Goal: Task Accomplishment & Management: Manage account settings

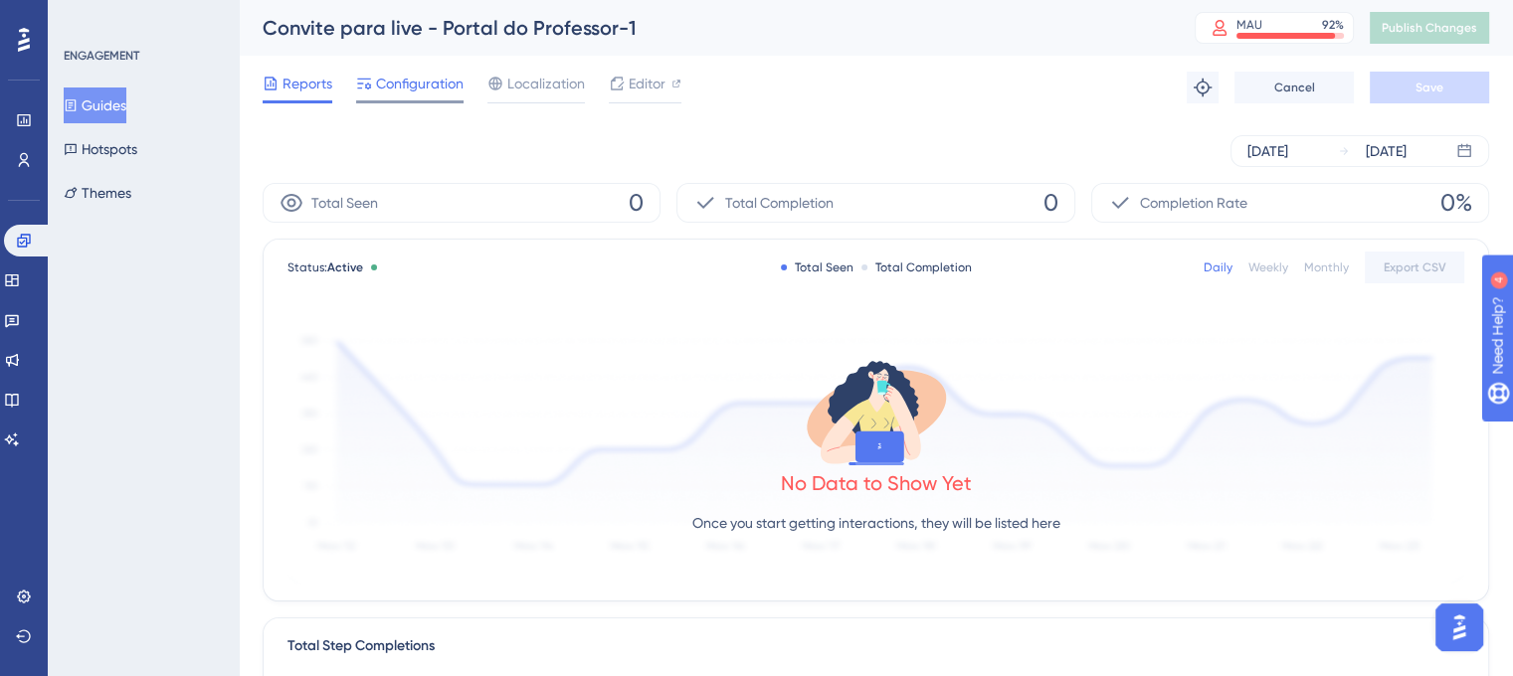
click at [388, 93] on span "Configuration" at bounding box center [420, 84] width 88 height 24
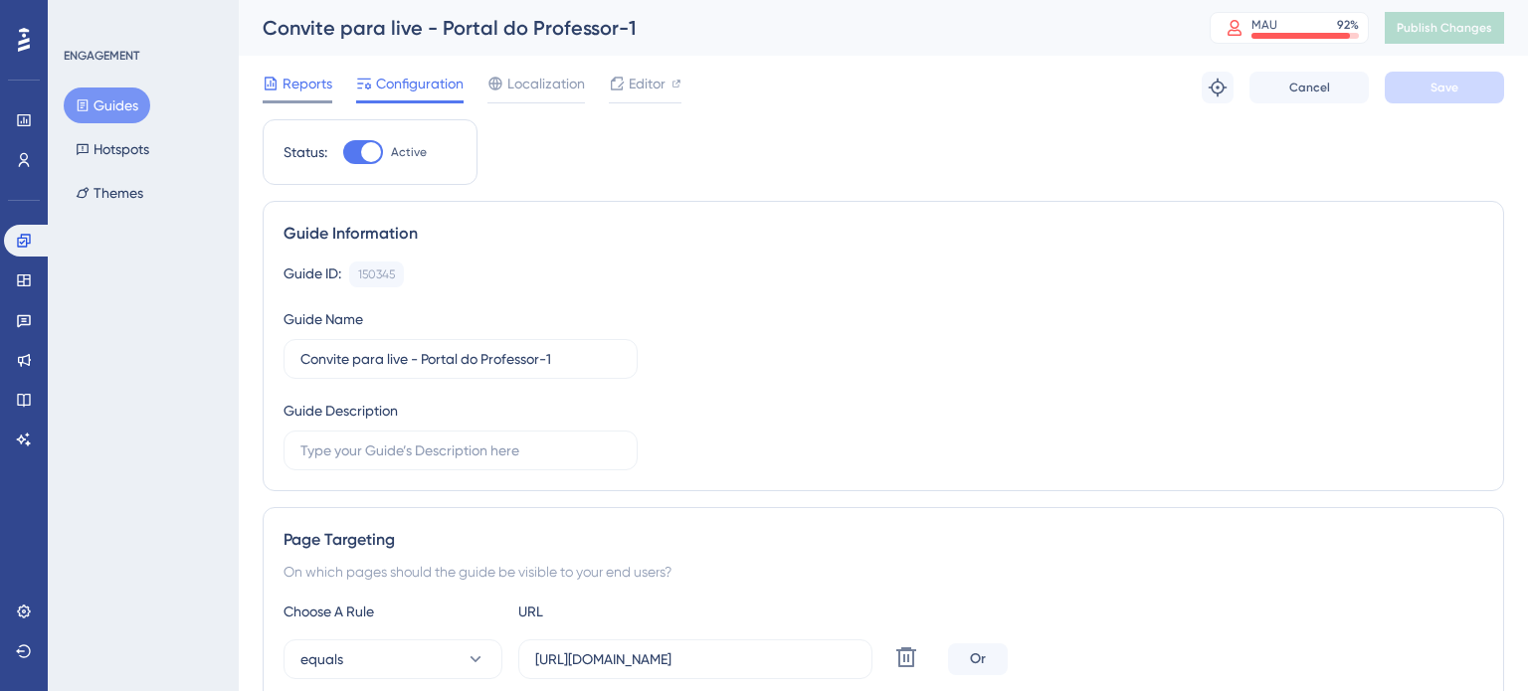
click at [330, 91] on span "Reports" at bounding box center [308, 84] width 50 height 24
click at [319, 91] on span "Reports" at bounding box center [308, 84] width 50 height 24
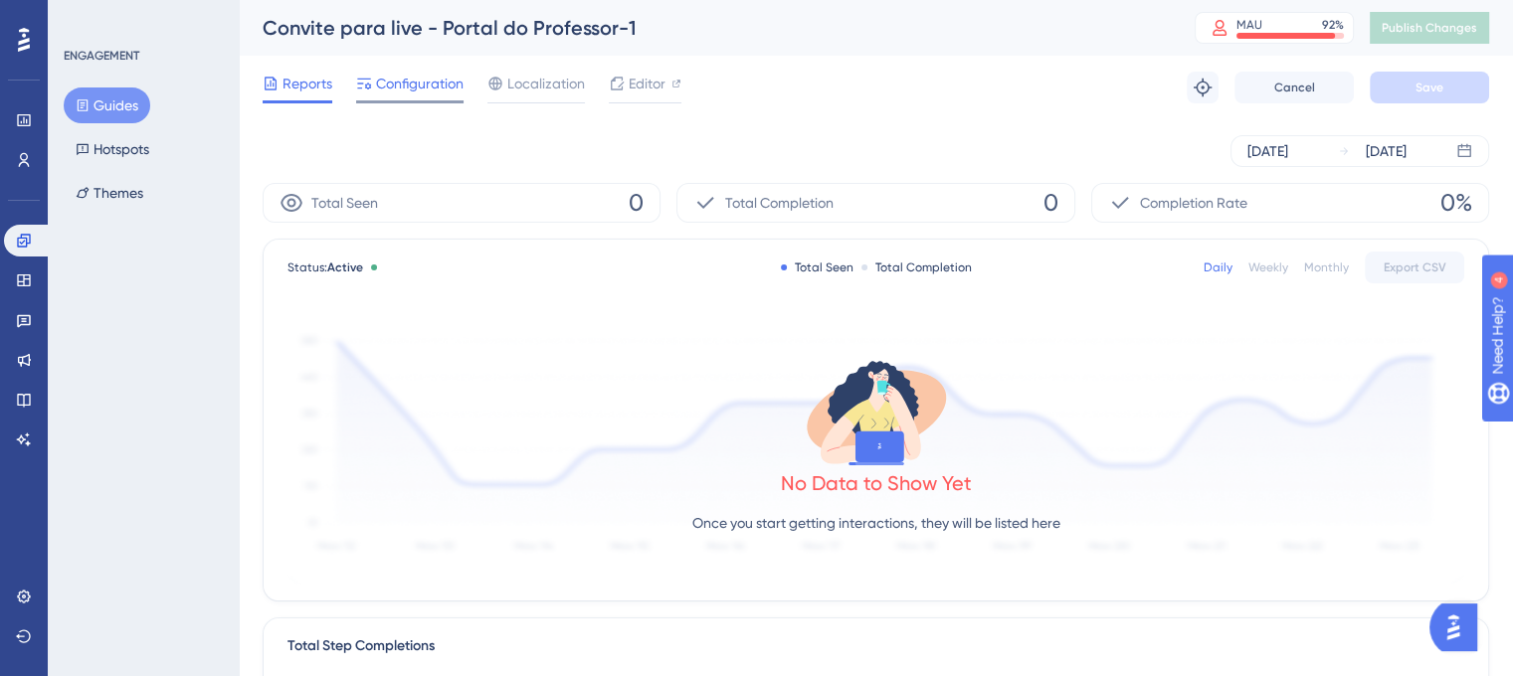
click at [395, 79] on span "Configuration" at bounding box center [420, 84] width 88 height 24
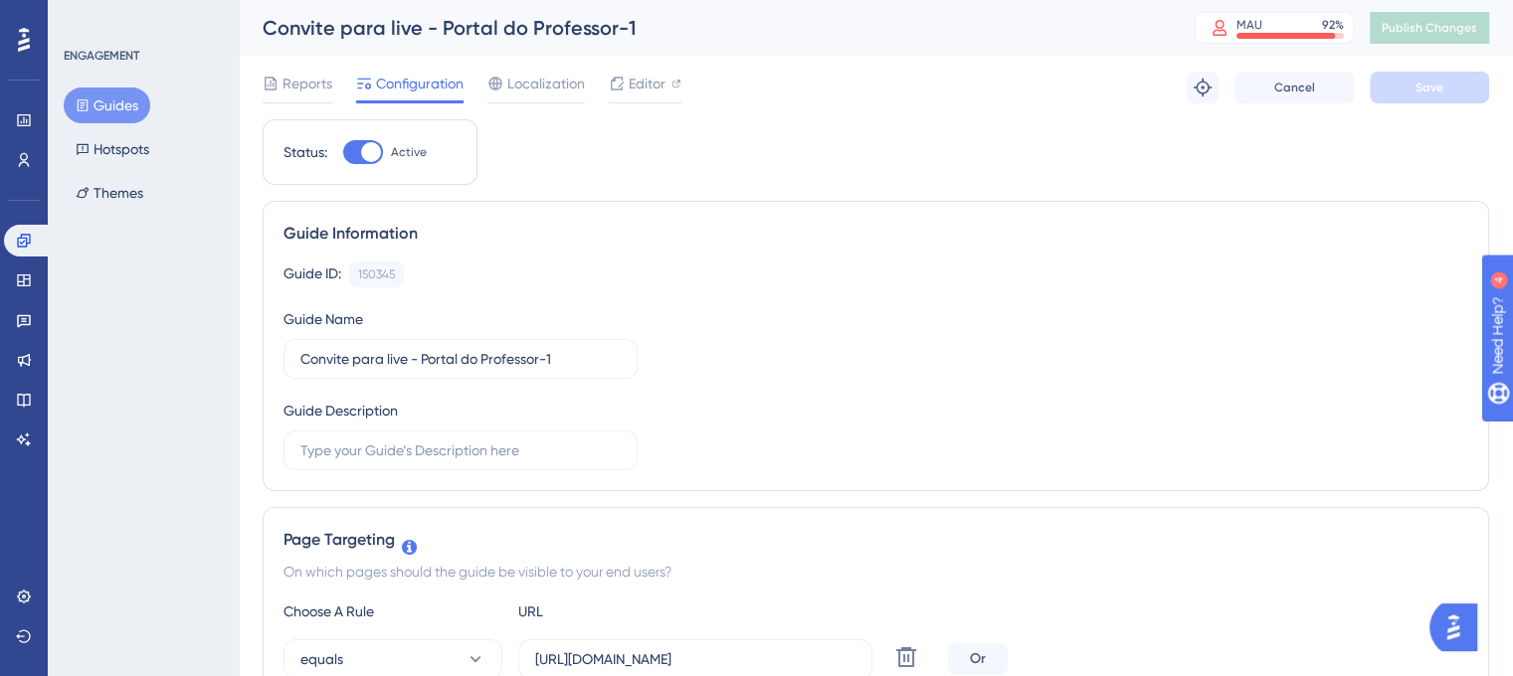
click at [374, 159] on div at bounding box center [371, 152] width 20 height 20
click at [343, 153] on input "Active" at bounding box center [342, 152] width 1 height 1
checkbox input "false"
click at [1397, 92] on button "Save" at bounding box center [1429, 88] width 119 height 32
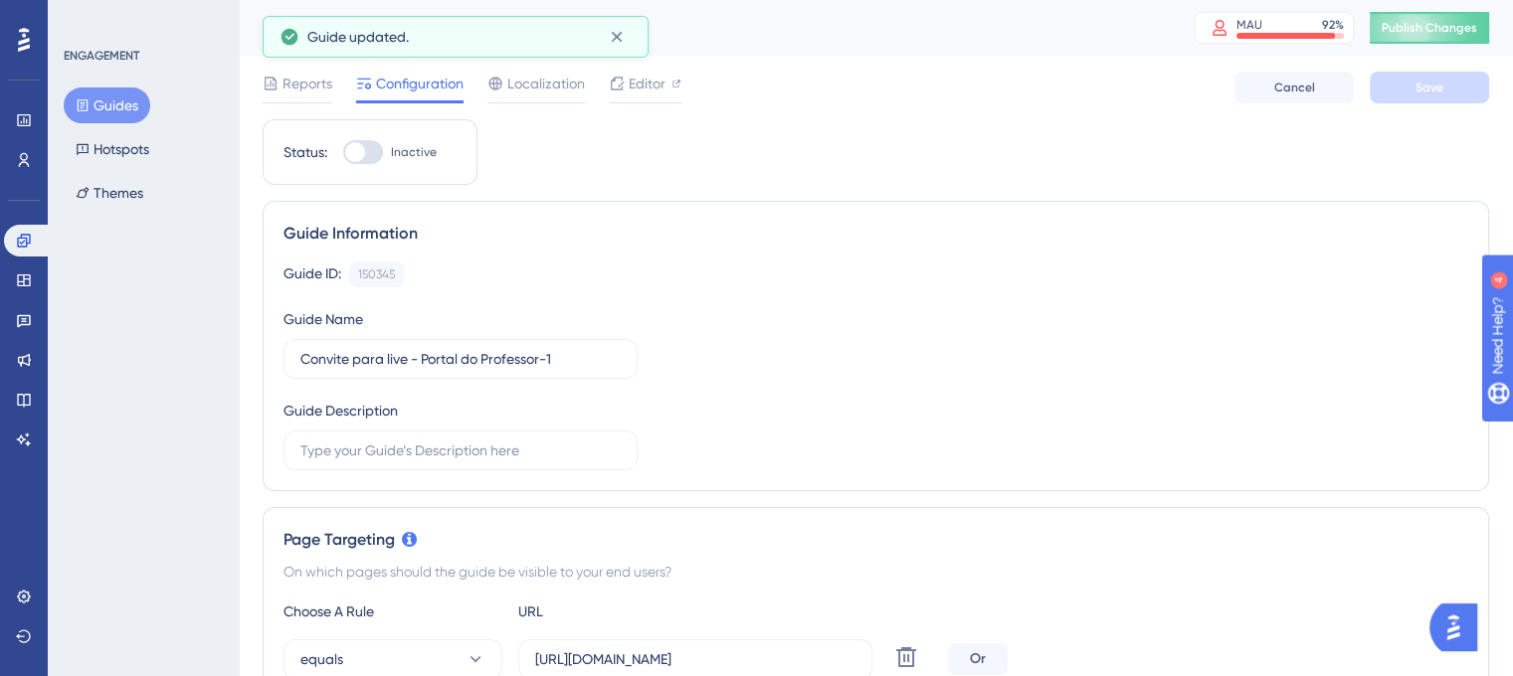
click at [1445, 11] on div "Convite para live - Portal do Professor-1 MAU 92 % Click to see add-on and upgr…" at bounding box center [876, 28] width 1274 height 56
click at [1442, 22] on span "Publish Changes" at bounding box center [1429, 28] width 95 height 16
click at [283, 85] on span "Reports" at bounding box center [308, 84] width 50 height 24
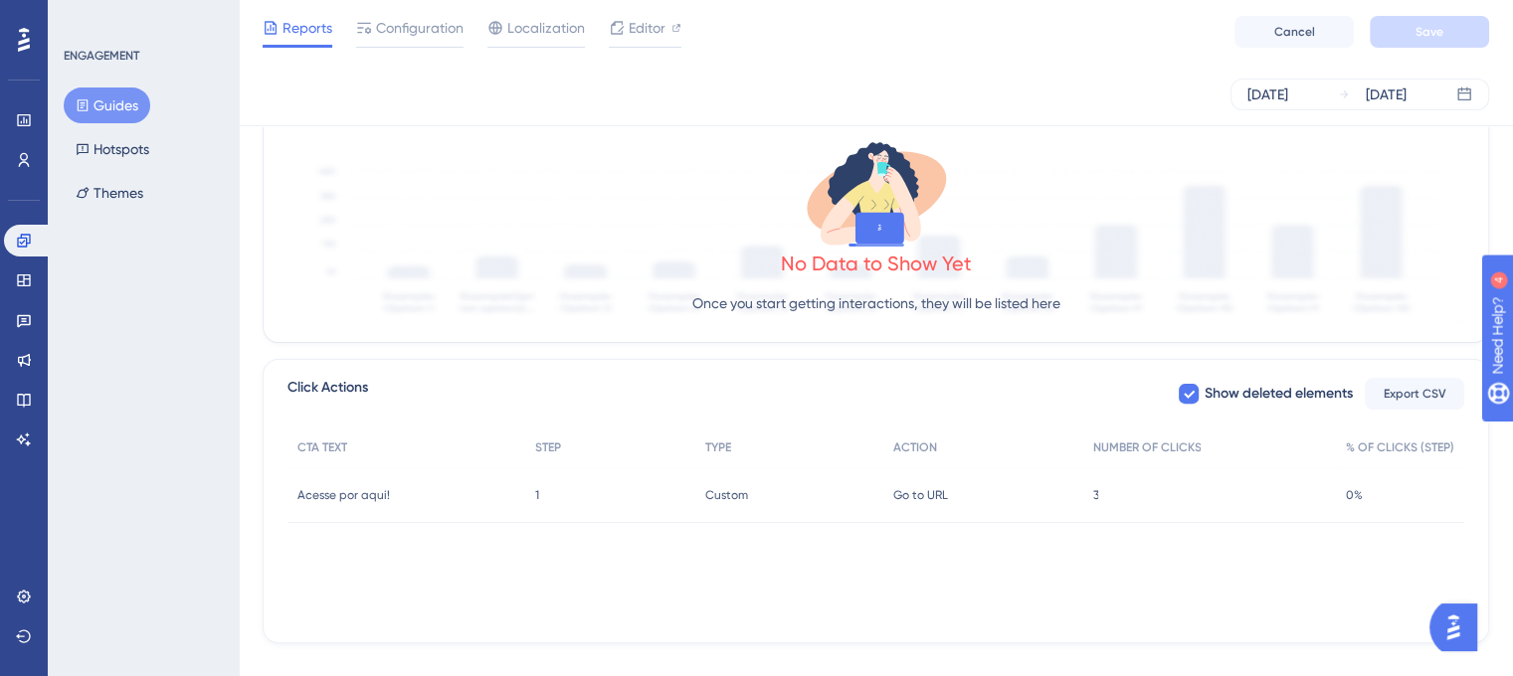
scroll to position [583, 0]
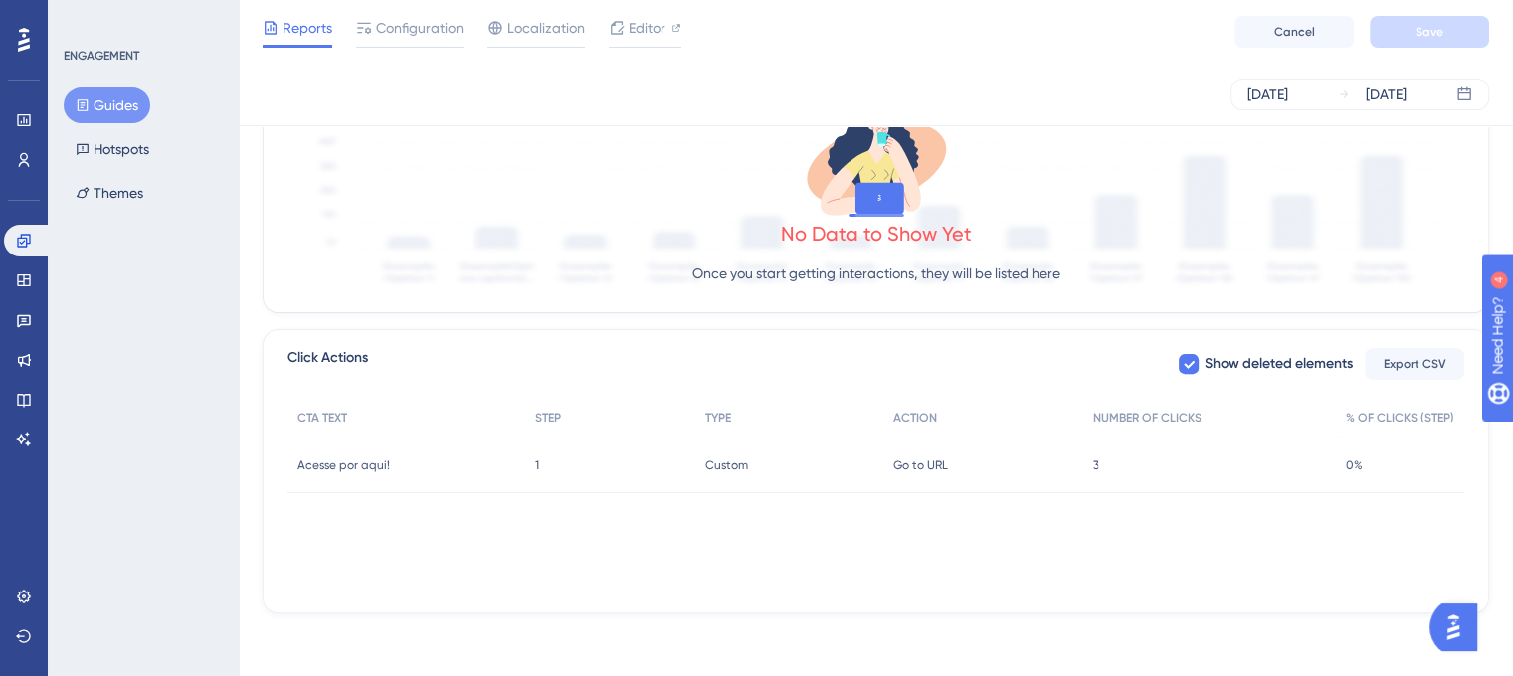
click at [1100, 467] on div "3 3" at bounding box center [1209, 466] width 254 height 56
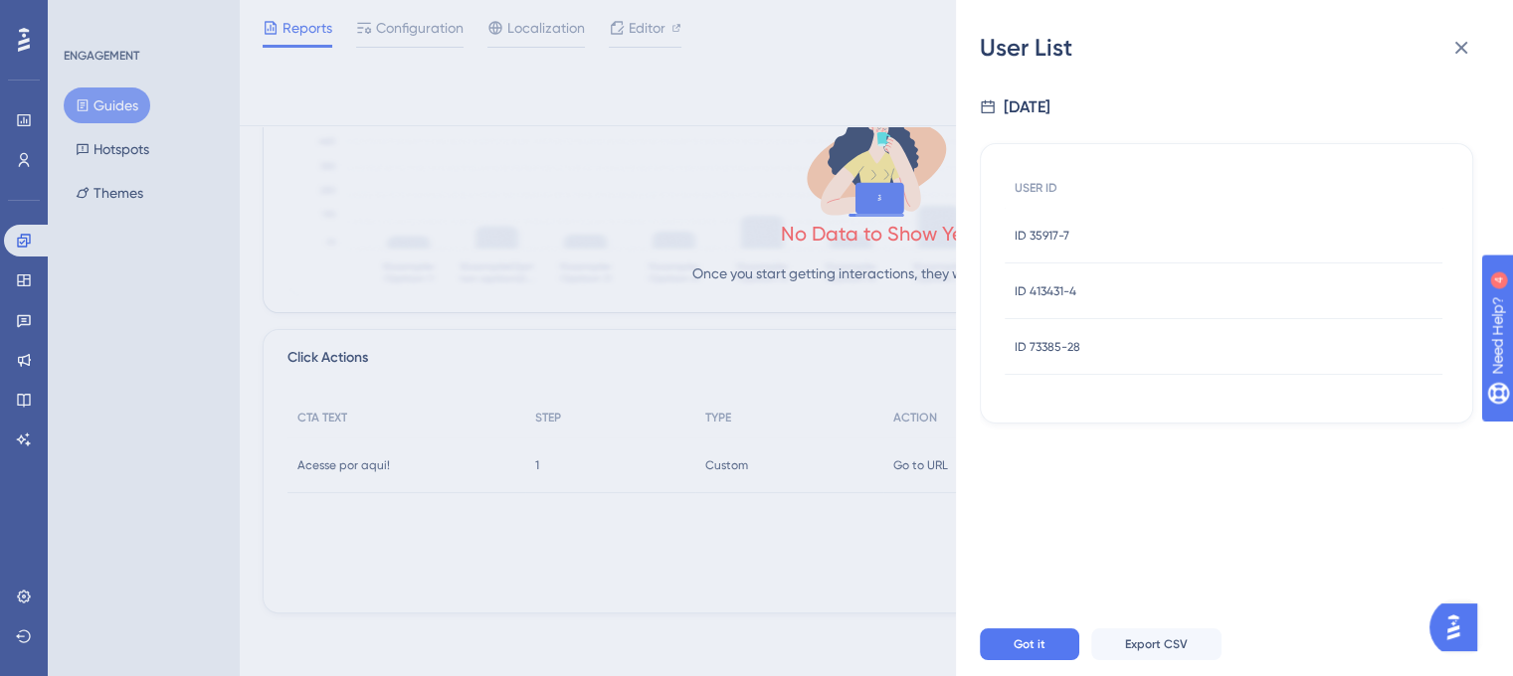
click at [1049, 230] on span "ID 35917-7" at bounding box center [1042, 236] width 55 height 16
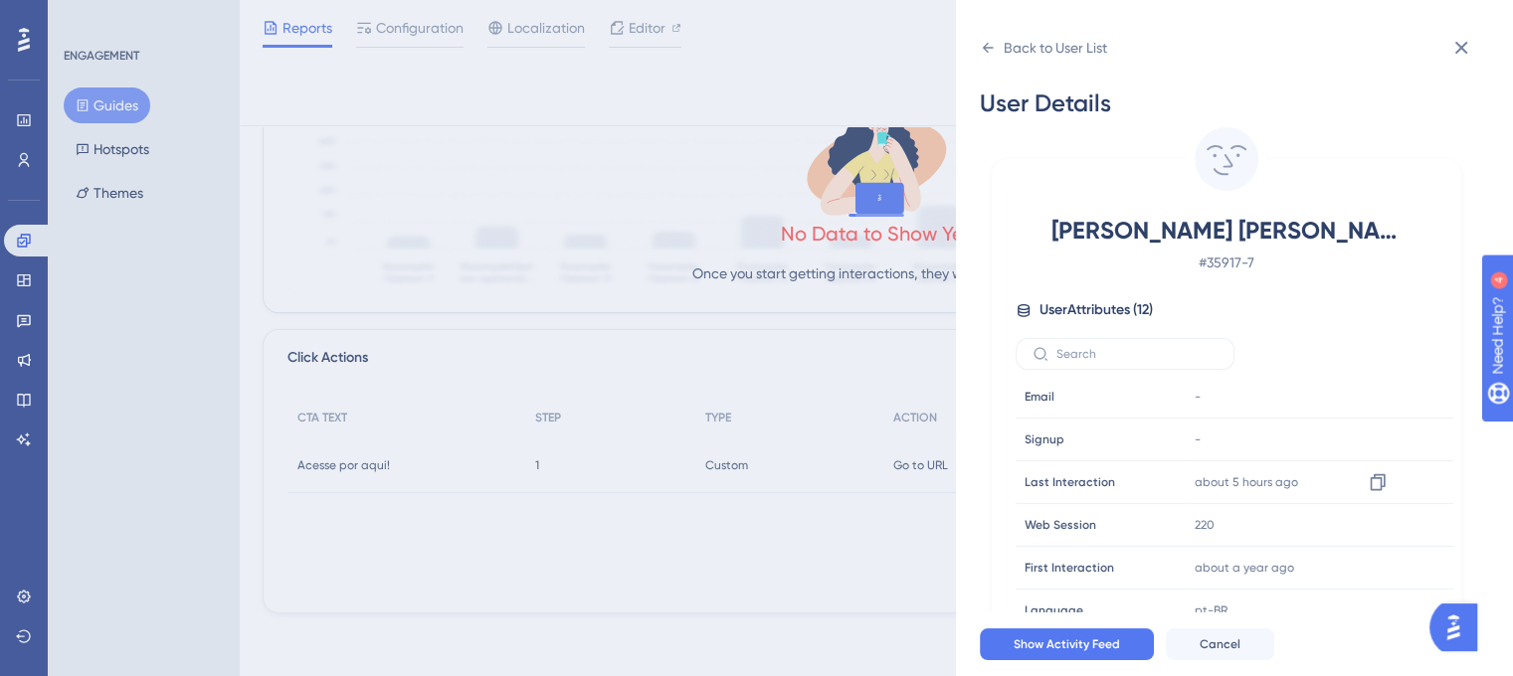
scroll to position [0, 0]
click at [975, 51] on div "Back to User List User Details [PERSON_NAME] [PERSON_NAME][GEOGRAPHIC_DATA] # 3…" at bounding box center [1234, 338] width 557 height 676
click at [983, 48] on icon at bounding box center [988, 48] width 16 height 16
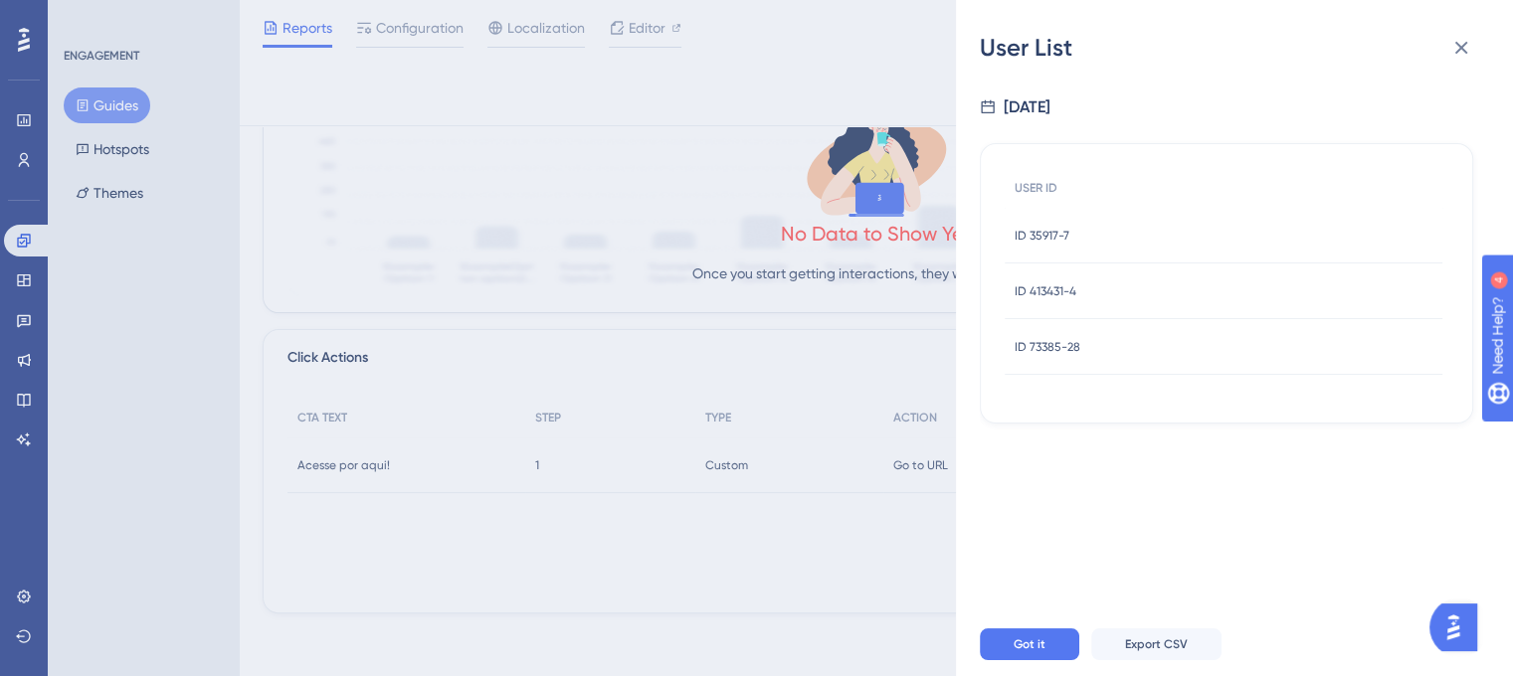
click at [1050, 294] on span "ID 413431-4" at bounding box center [1046, 292] width 62 height 16
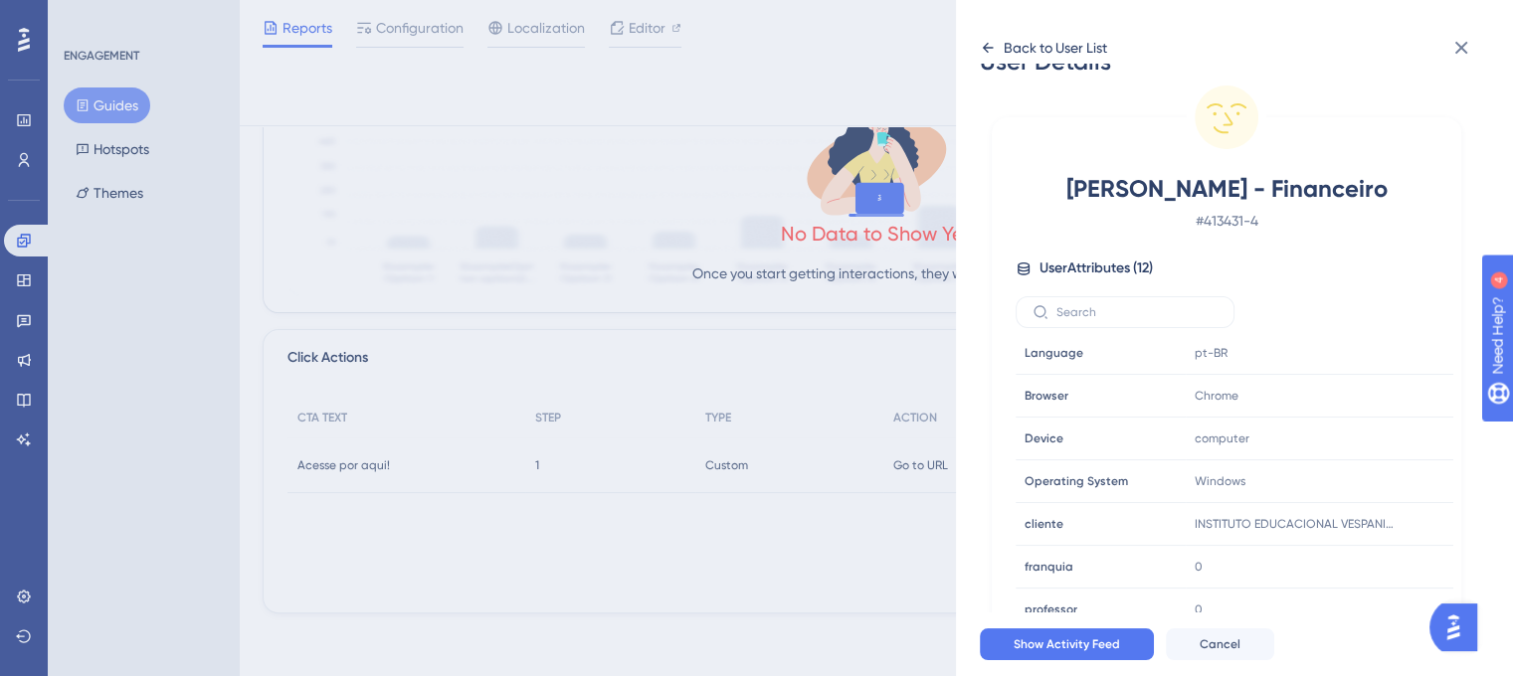
scroll to position [59, 0]
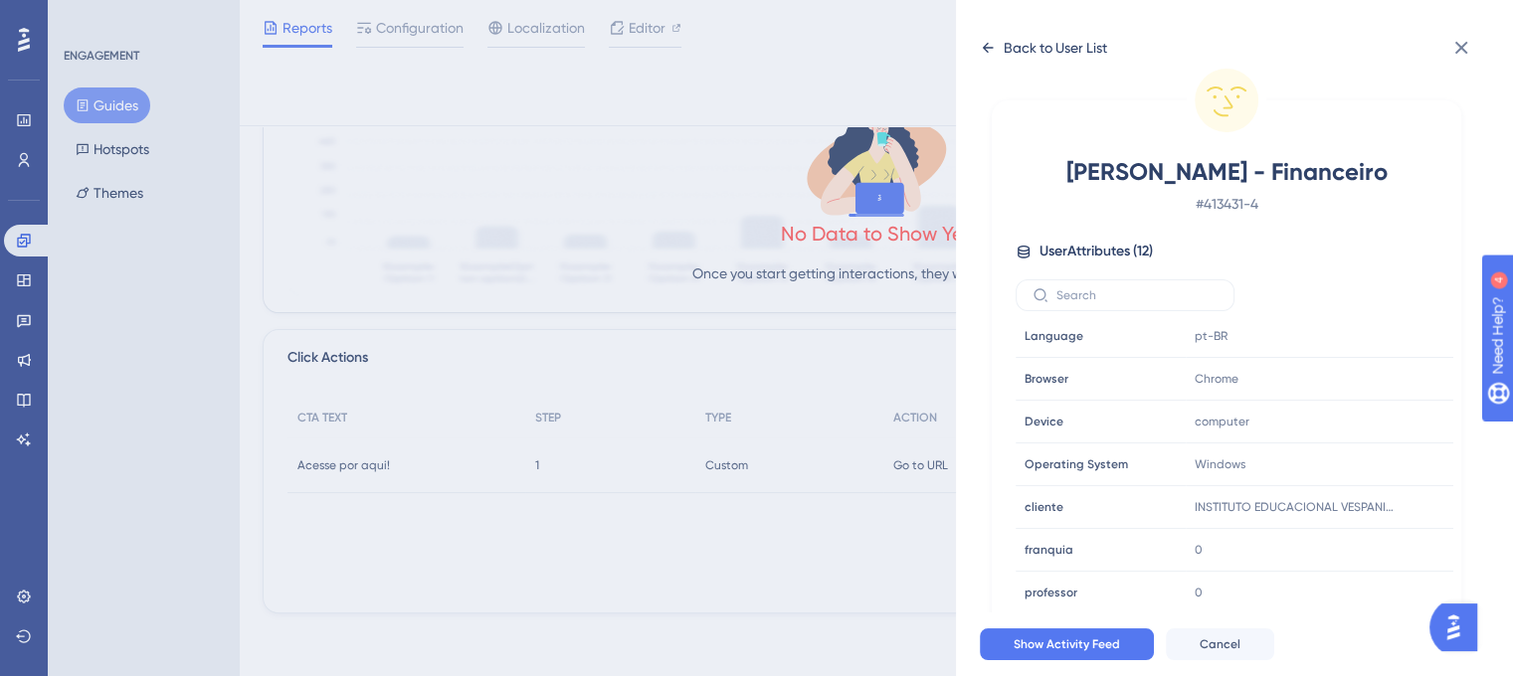
click at [988, 46] on icon at bounding box center [988, 48] width 16 height 16
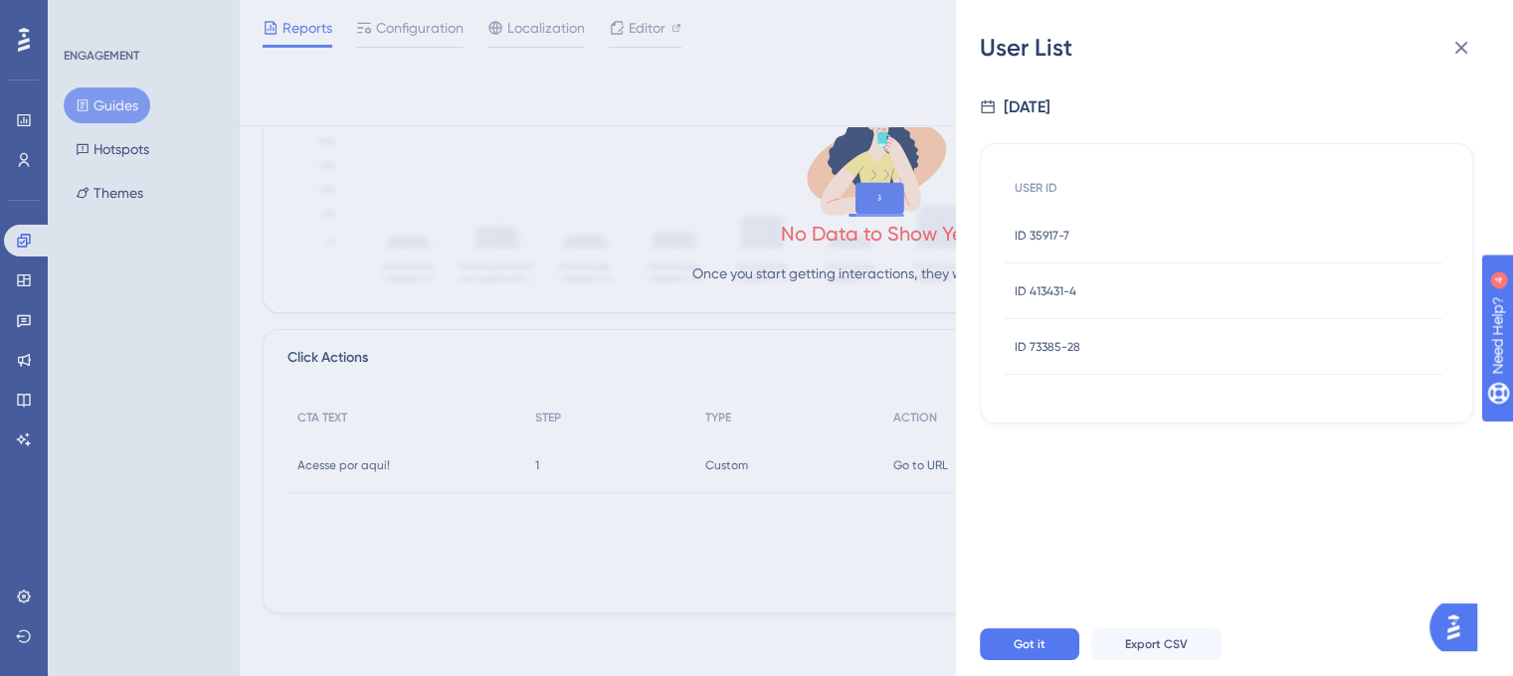
click at [1078, 345] on span "ID 73385-28" at bounding box center [1048, 347] width 66 height 16
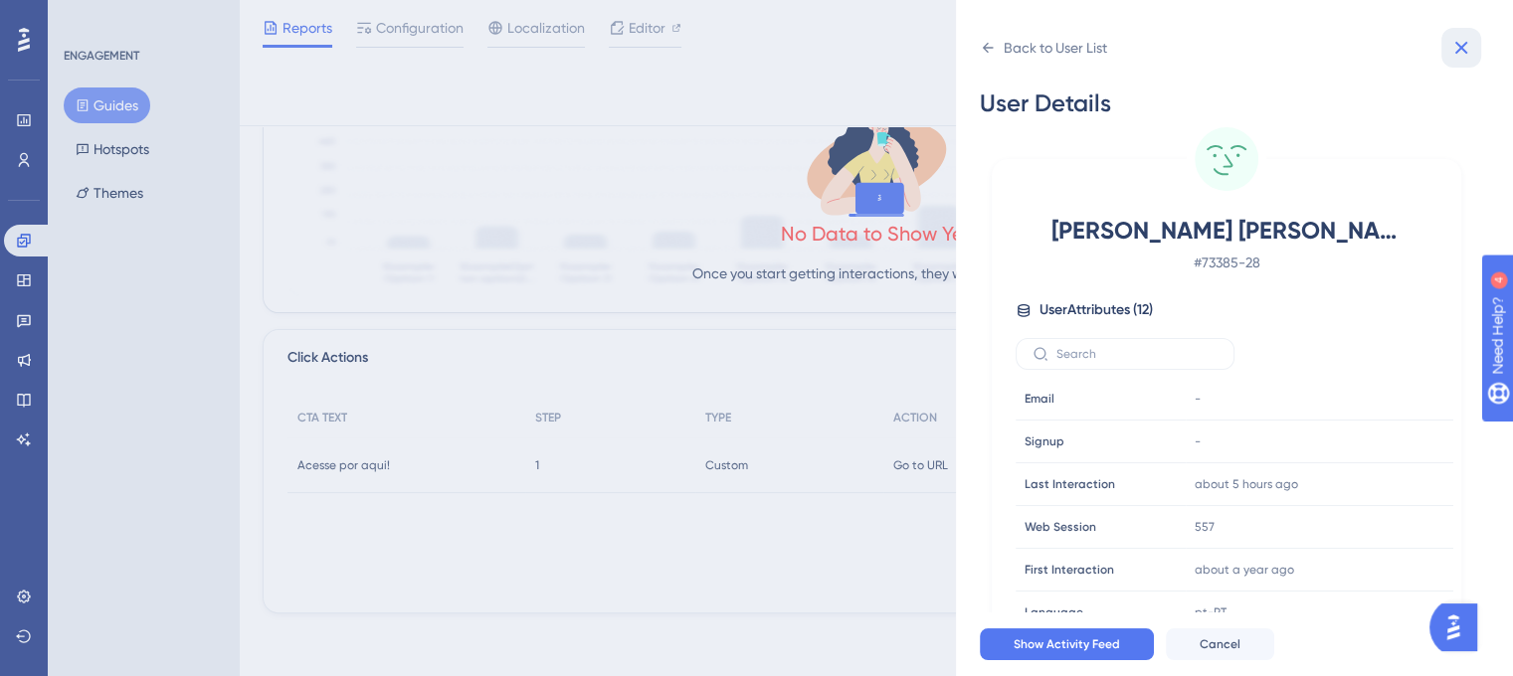
click at [1456, 35] on button at bounding box center [1461, 48] width 40 height 40
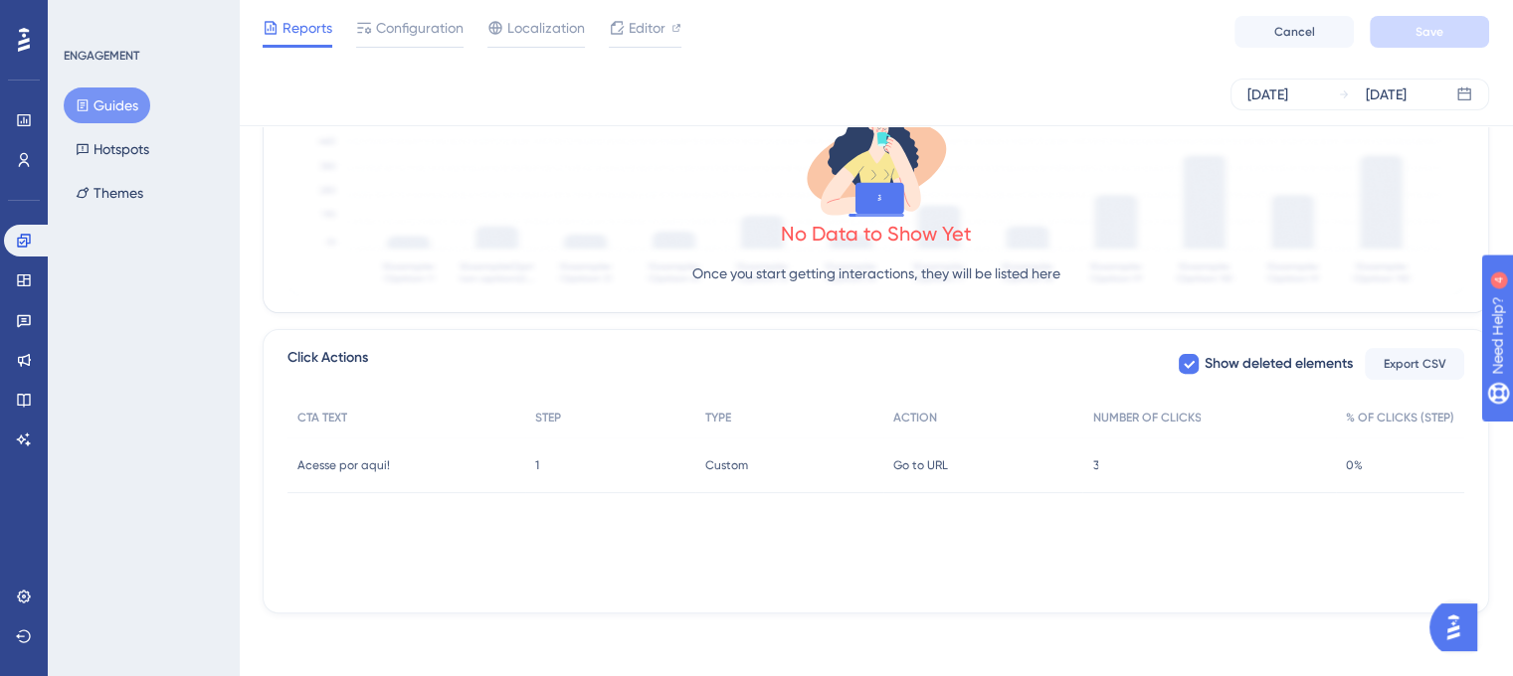
click at [1083, 473] on div "3 3" at bounding box center [1209, 466] width 254 height 56
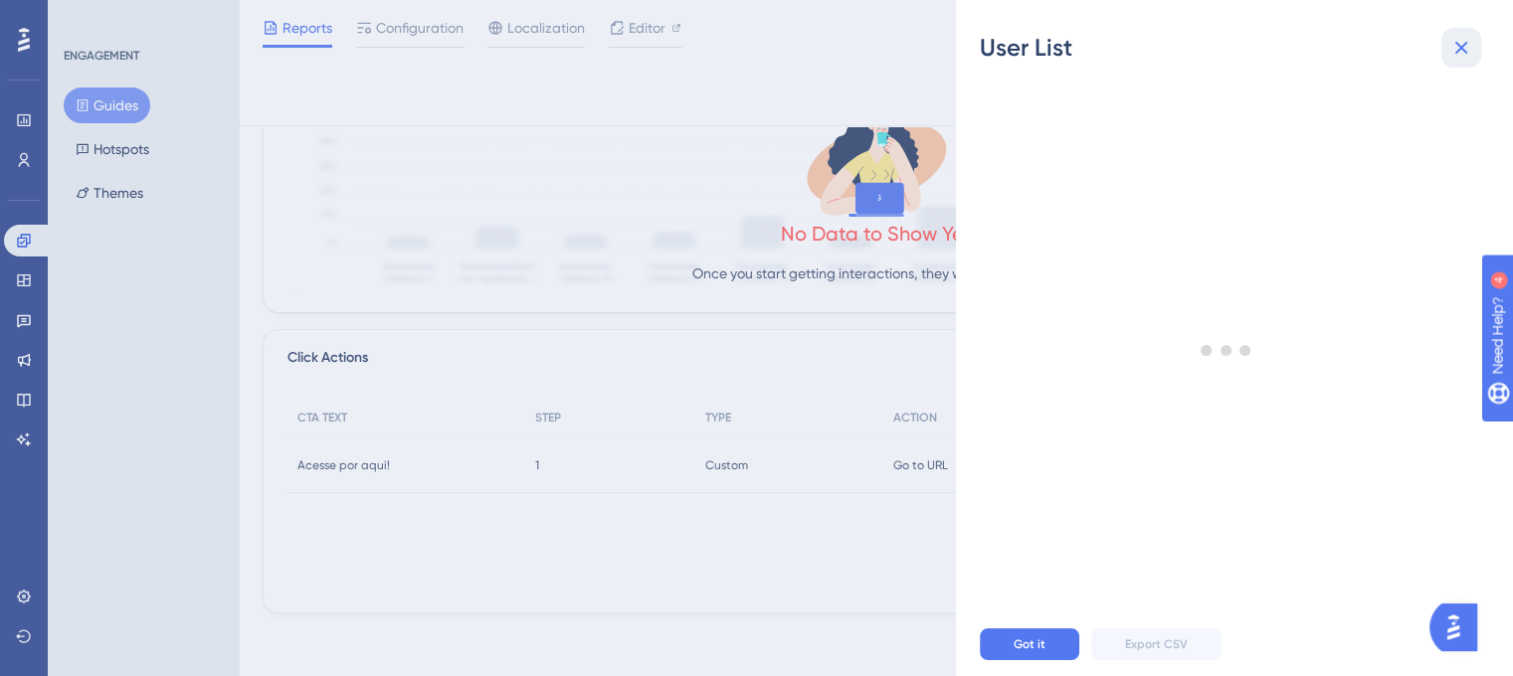
click at [1465, 45] on icon at bounding box center [1461, 48] width 24 height 24
